Goal: Task Accomplishment & Management: Use online tool/utility

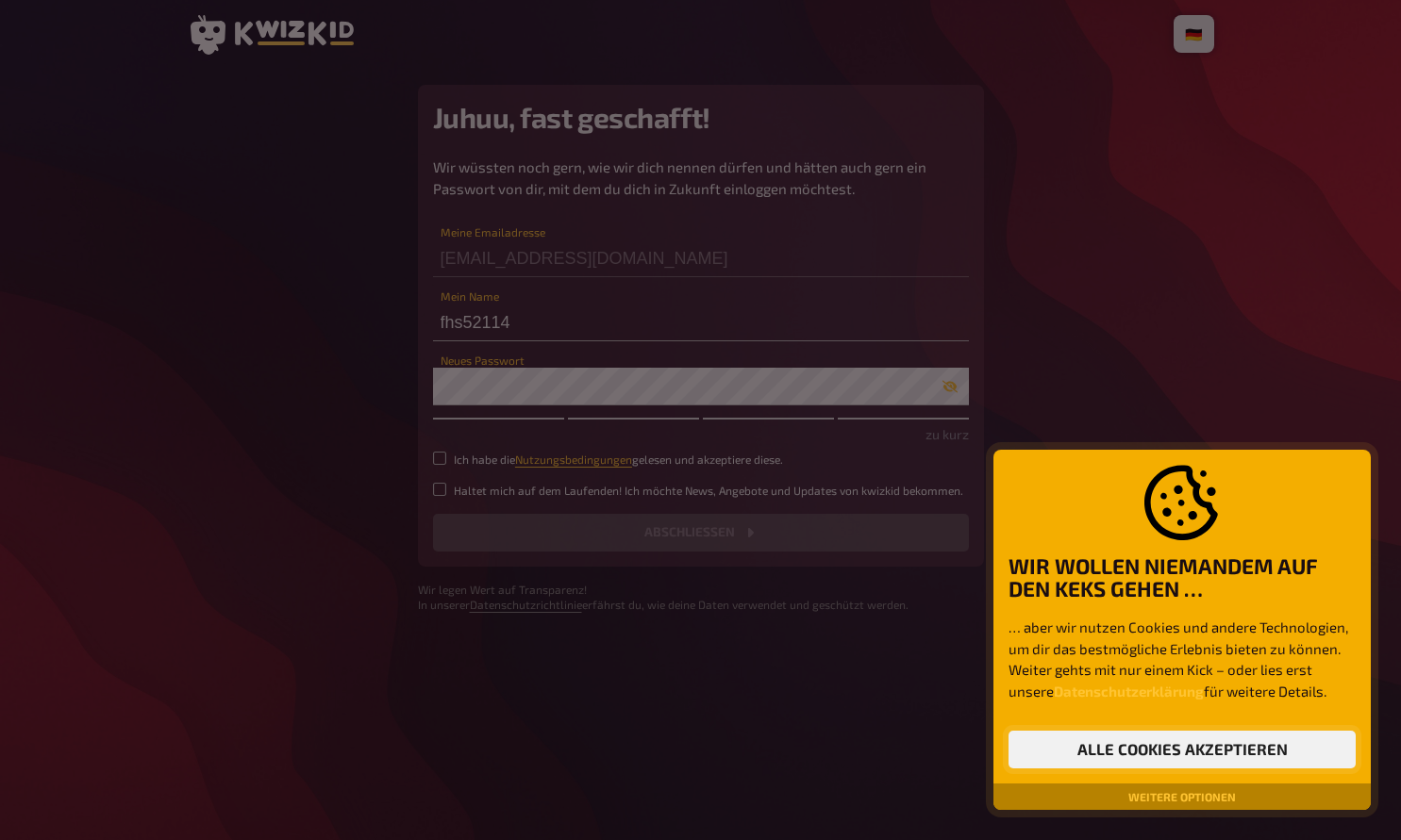
click at [669, 752] on button "Alle Cookies akzeptieren" at bounding box center [1182, 749] width 347 height 38
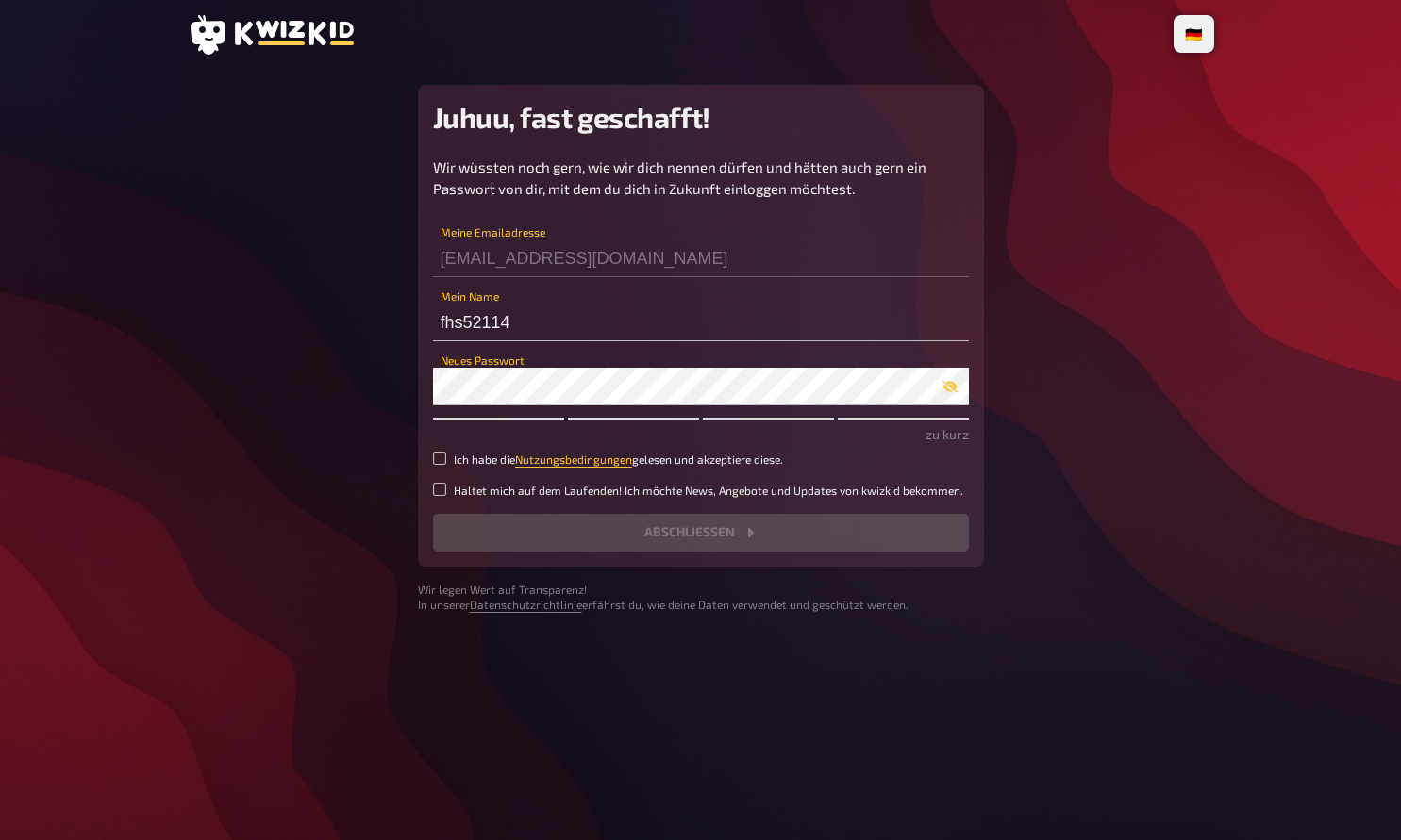
drag, startPoint x: 412, startPoint y: 322, endPoint x: 399, endPoint y: 322, distance: 13.0
click at [399, 322] on main "Juhuu, fast geschafft! Wir wüssten noch gern, wie wir dich nennen dürfen und hä…" at bounding box center [700, 349] width 1026 height 528
click at [504, 324] on input "fhs52114" at bounding box center [700, 322] width 536 height 38
type input "Mirabelle"
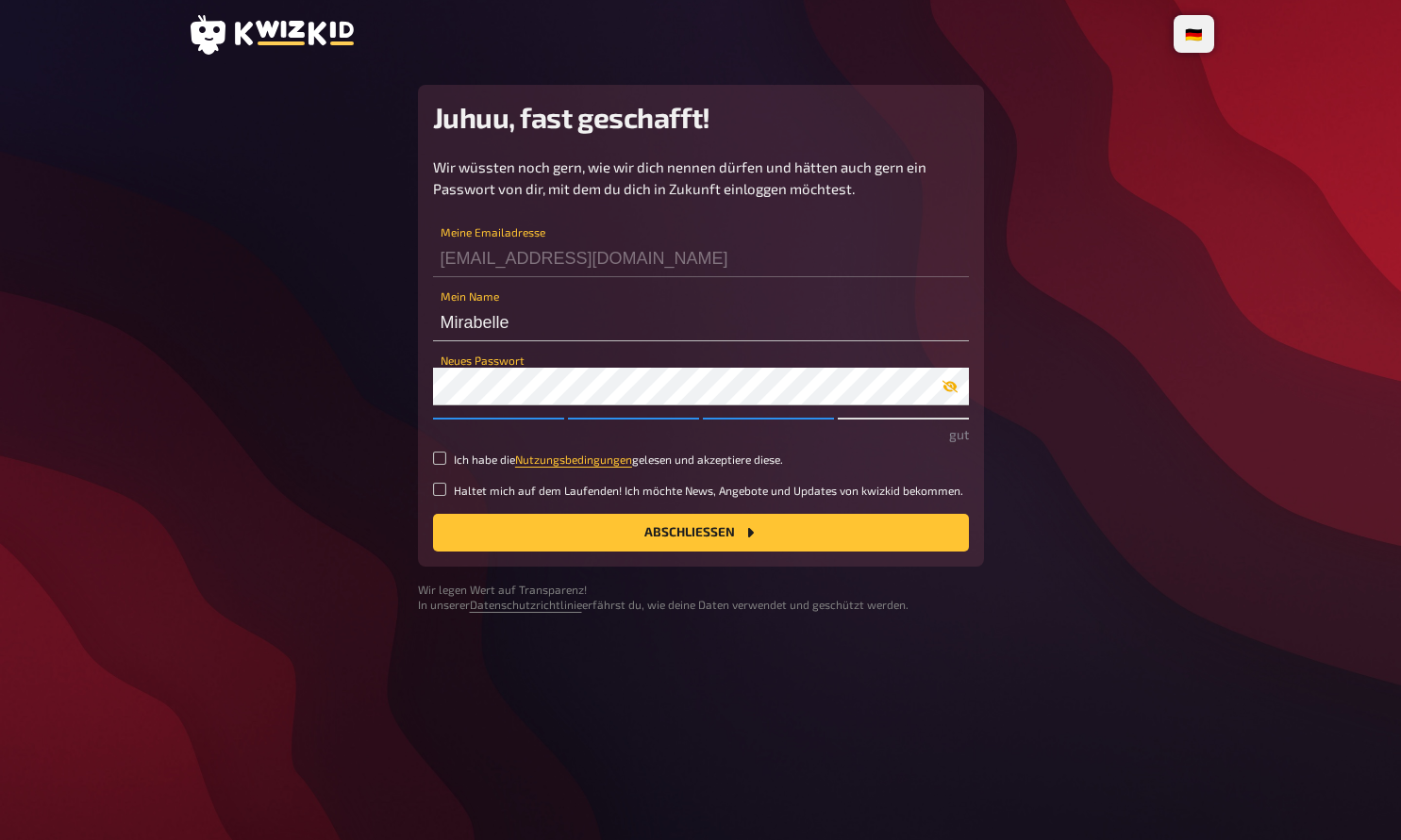
click at [669, 382] on icon "button" at bounding box center [950, 387] width 16 height 16
click at [442, 449] on div "Wir wüssten noch gern, wie wir dich nennen dürfen und hätten auch gern ein Pass…" at bounding box center [700, 353] width 536 height 395
click at [437, 464] on input "Ich habe die Nutzungsbedingungen gelesen und akzeptiere diese." at bounding box center [440, 459] width 14 height 14
click at [435, 460] on input "Ich habe die Nutzungsbedingungen gelesen und akzeptiere diese." at bounding box center [440, 459] width 14 height 14
click at [438, 458] on input "Ich habe die Nutzungsbedingungen gelesen und akzeptiere diese." at bounding box center [440, 459] width 14 height 14
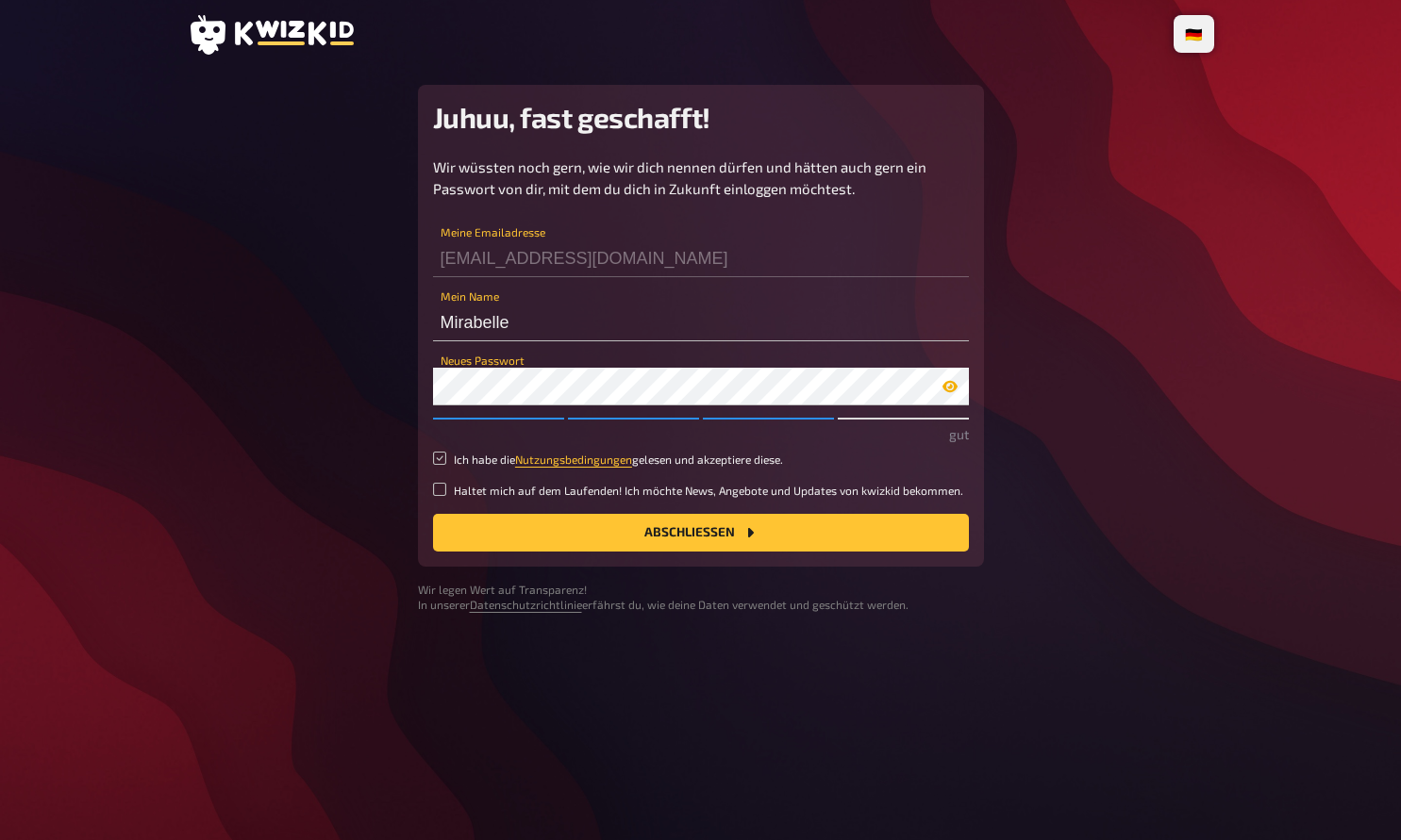
checkbox input "true"
click at [495, 523] on button "Abschließen" at bounding box center [700, 533] width 536 height 38
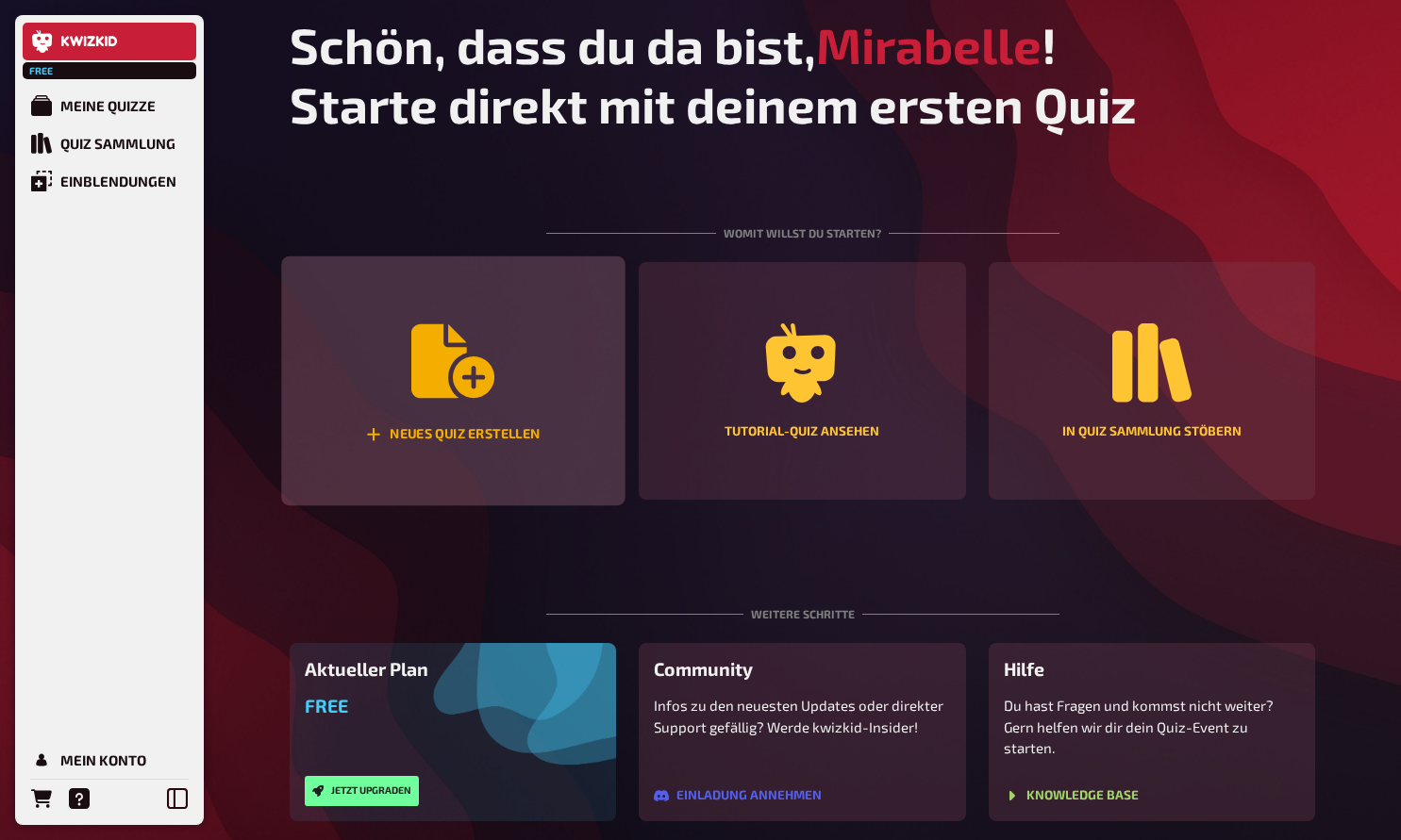
click at [553, 459] on div "Neues Quiz erstellen" at bounding box center [453, 381] width 343 height 250
